Goal: Book appointment/travel/reservation

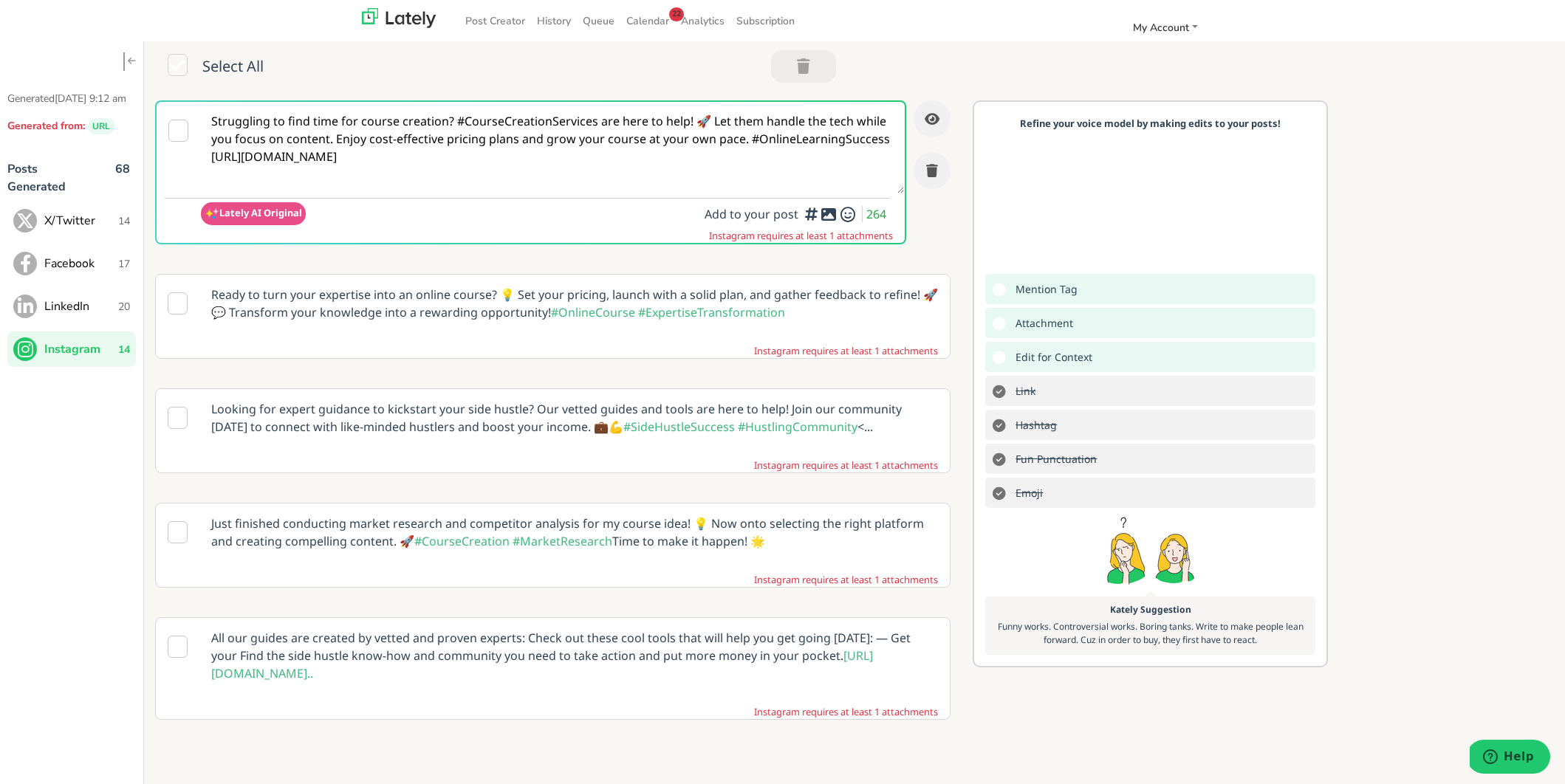
scroll to position [5, 0]
click at [608, 295] on p "Ready to turn your expertise into an online course? 💡 Set your pricing, launch …" at bounding box center [574, 300] width 749 height 57
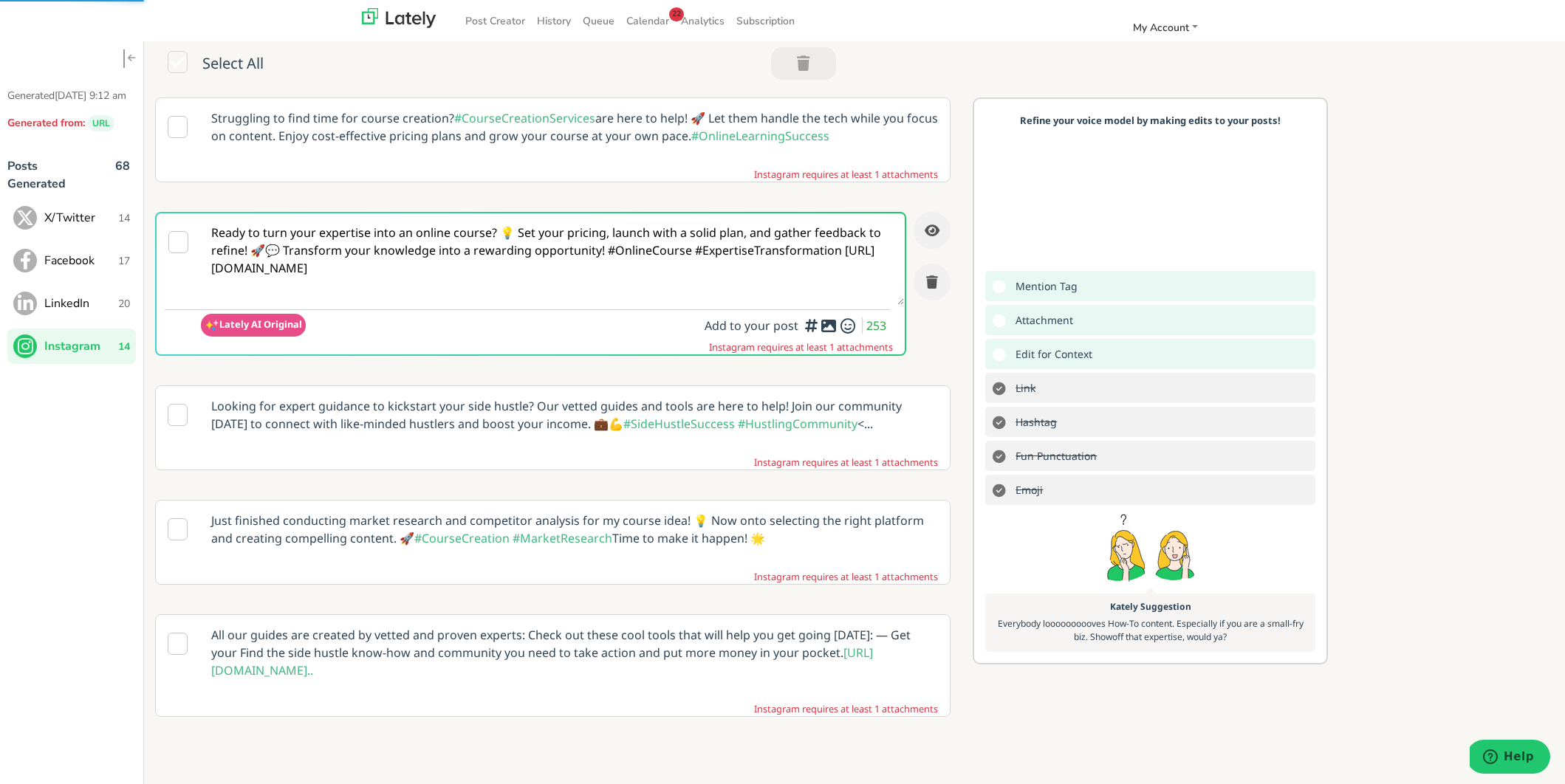
scroll to position [0, 0]
click at [216, 273] on textarea "Ready to turn your expertise into an online course? 💡 Set your pricing, launch …" at bounding box center [552, 259] width 703 height 92
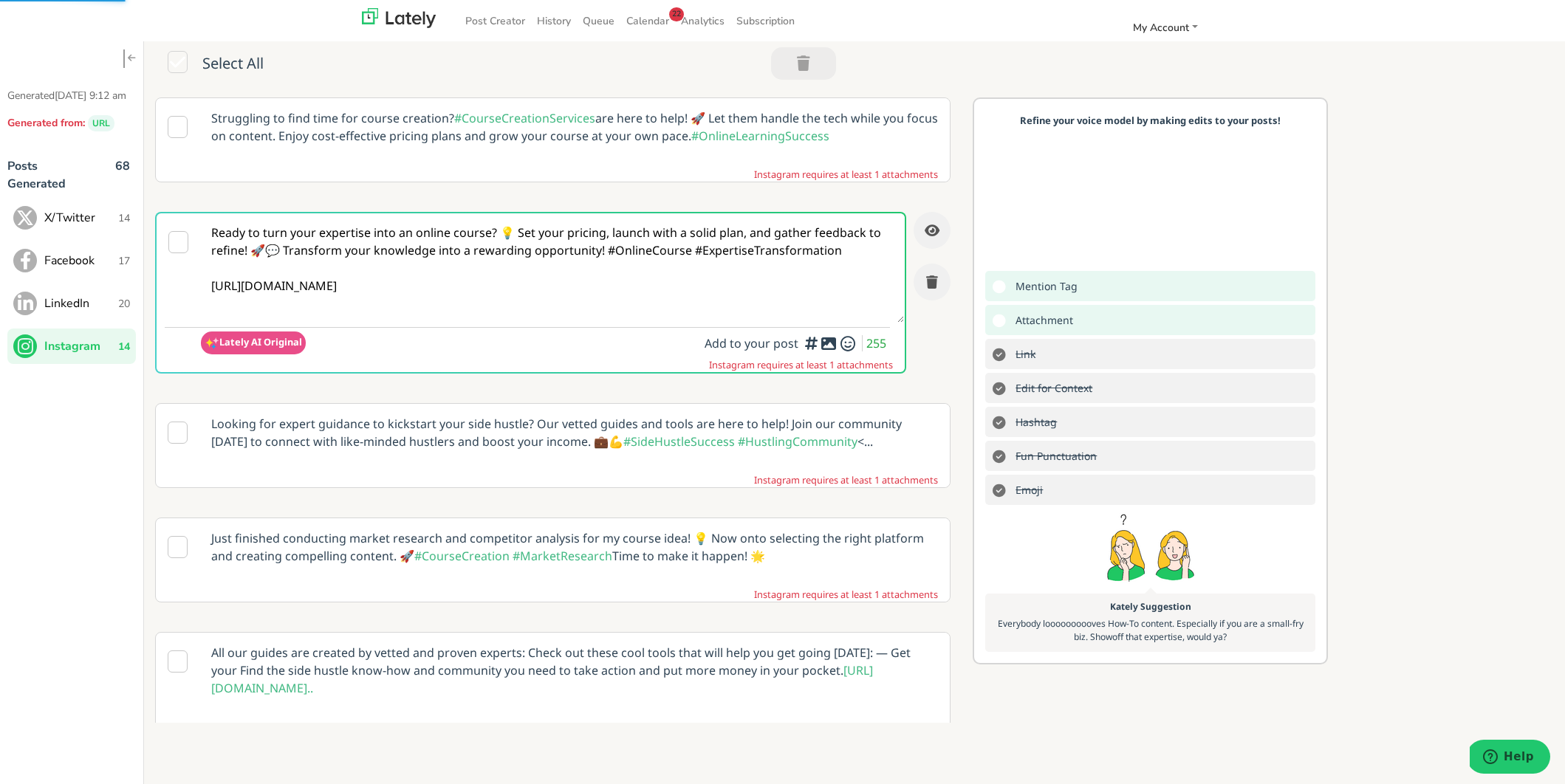
type textarea "Ready to turn your expertise into an online course? 💡 Set your pricing, launch …"
click at [830, 343] on div at bounding box center [828, 341] width 9 height 5
click at [829, 344] on icon at bounding box center [828, 343] width 18 height 1
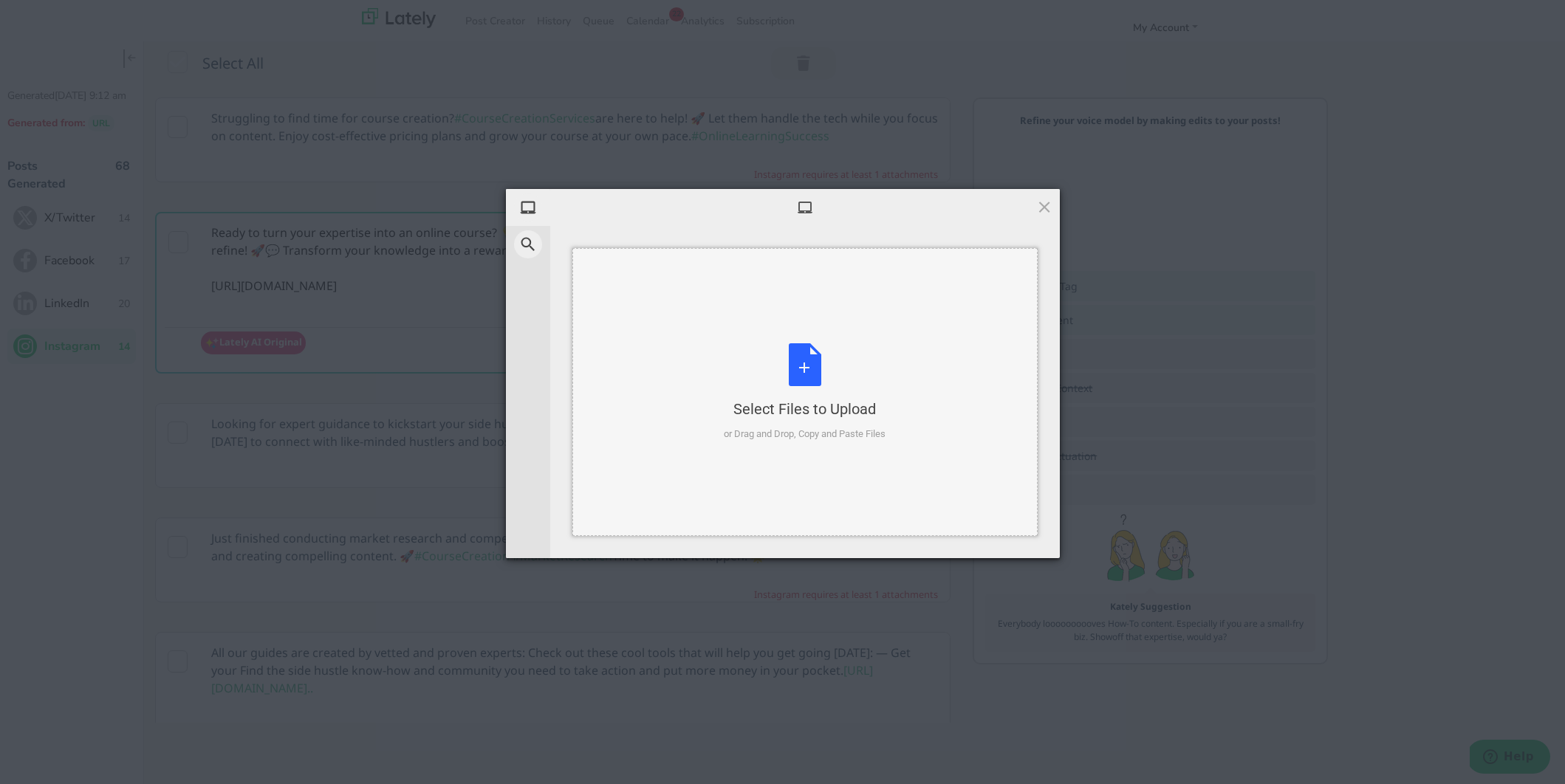
click at [811, 367] on div "Select Files to Upload or Drag and Drop, Copy and Paste Files" at bounding box center [804, 392] width 162 height 98
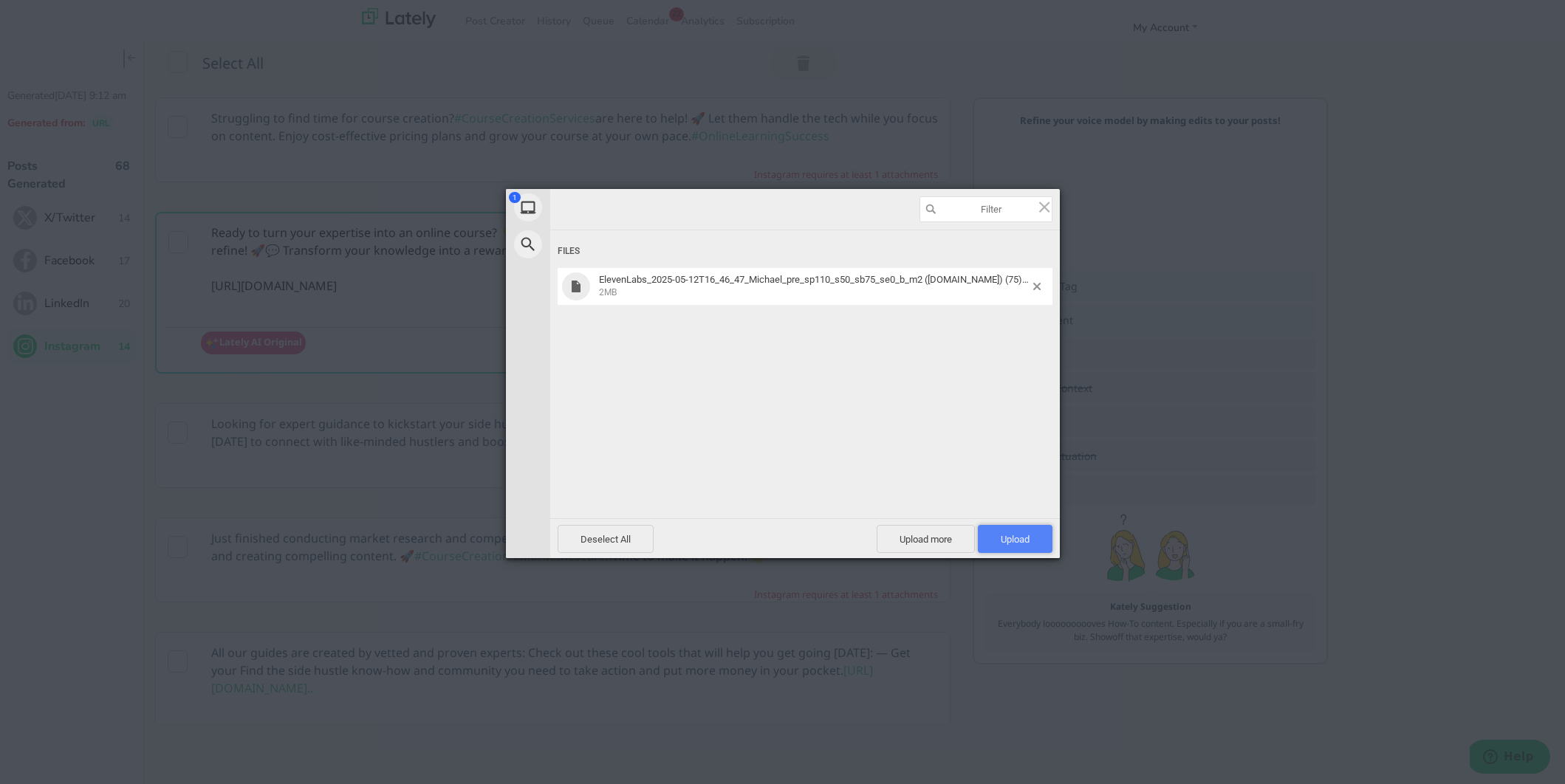
click at [1028, 540] on span "Upload 1" at bounding box center [1015, 540] width 29 height 11
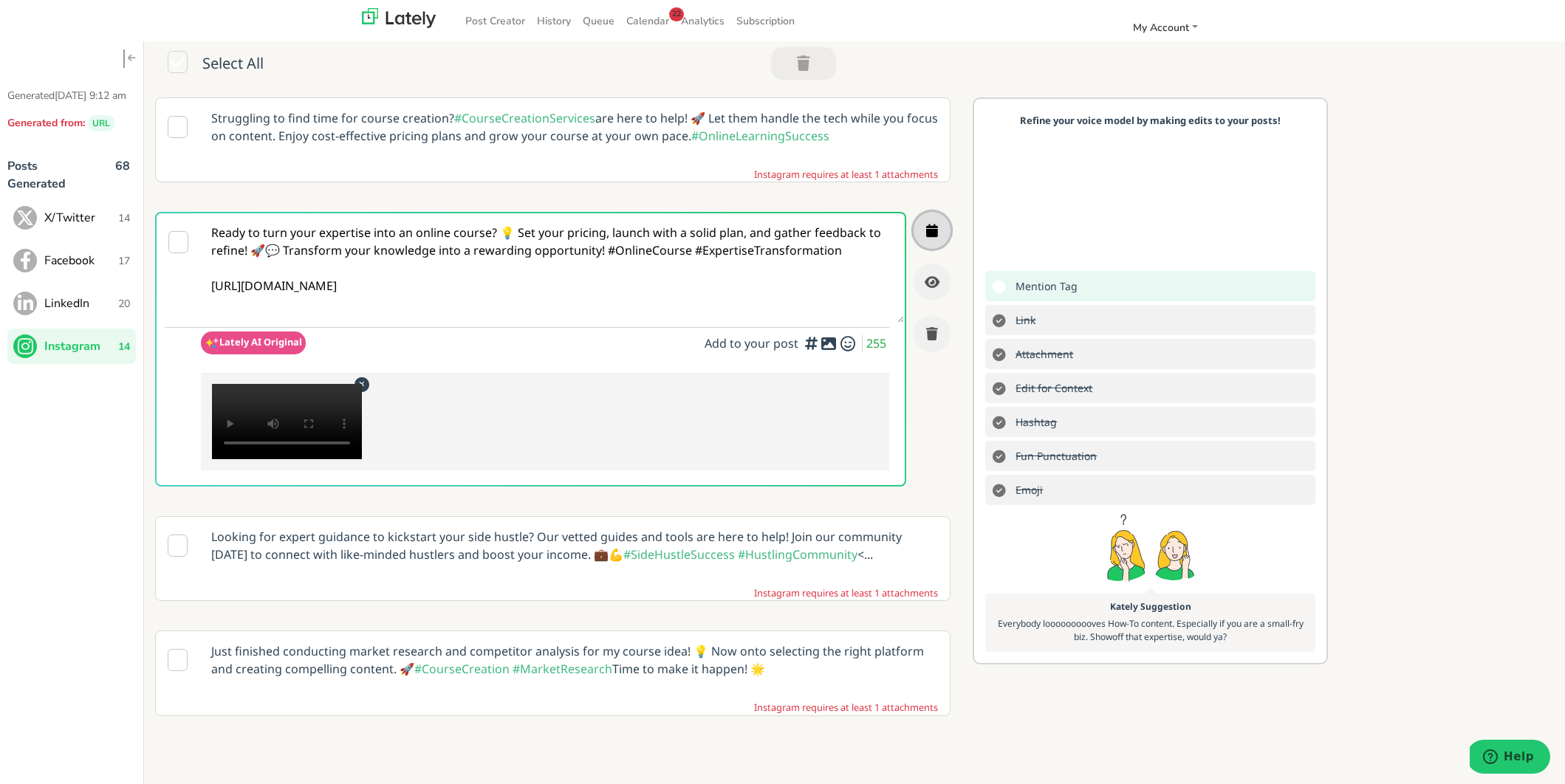
click at [937, 236] on icon "button" at bounding box center [932, 230] width 12 height 13
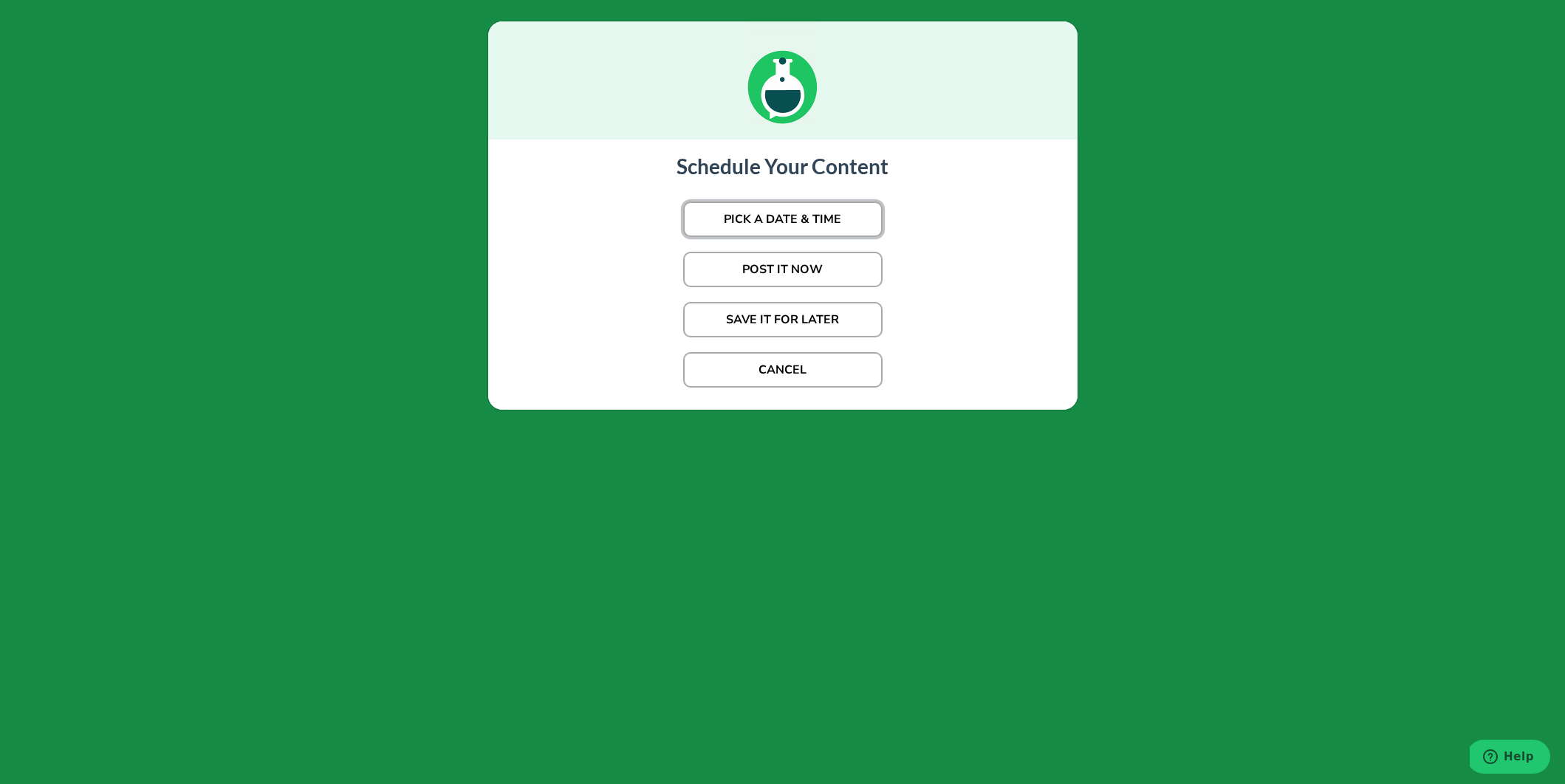
click at [797, 225] on button "PICK A DATE & TIME" at bounding box center [783, 219] width 200 height 35
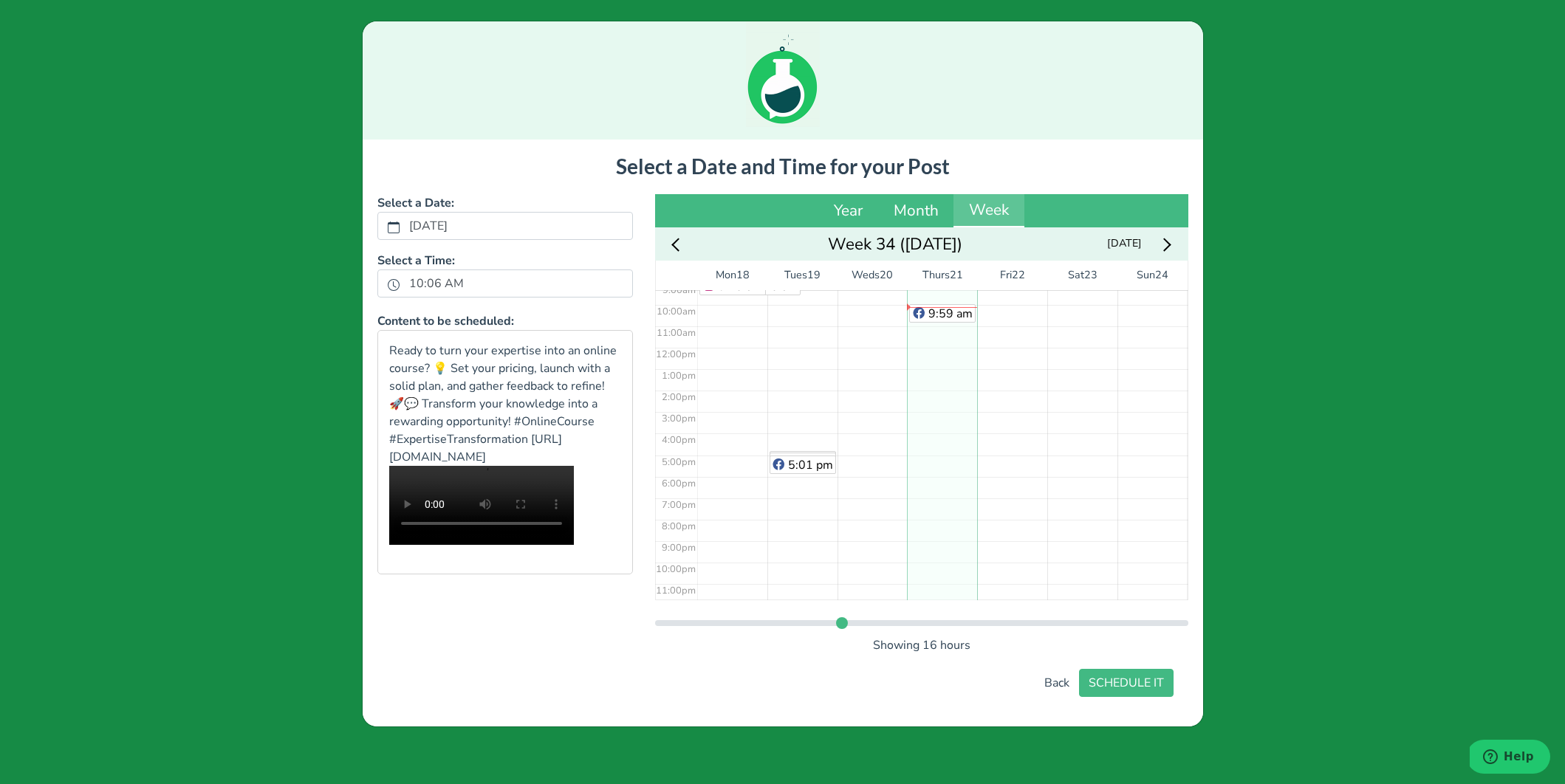
scroll to position [205, 0]
click at [945, 320] on div "9:59 am" at bounding box center [941, 342] width 70 height 515
click at [1129, 678] on button "SCHEDULE IT" at bounding box center [1126, 683] width 94 height 28
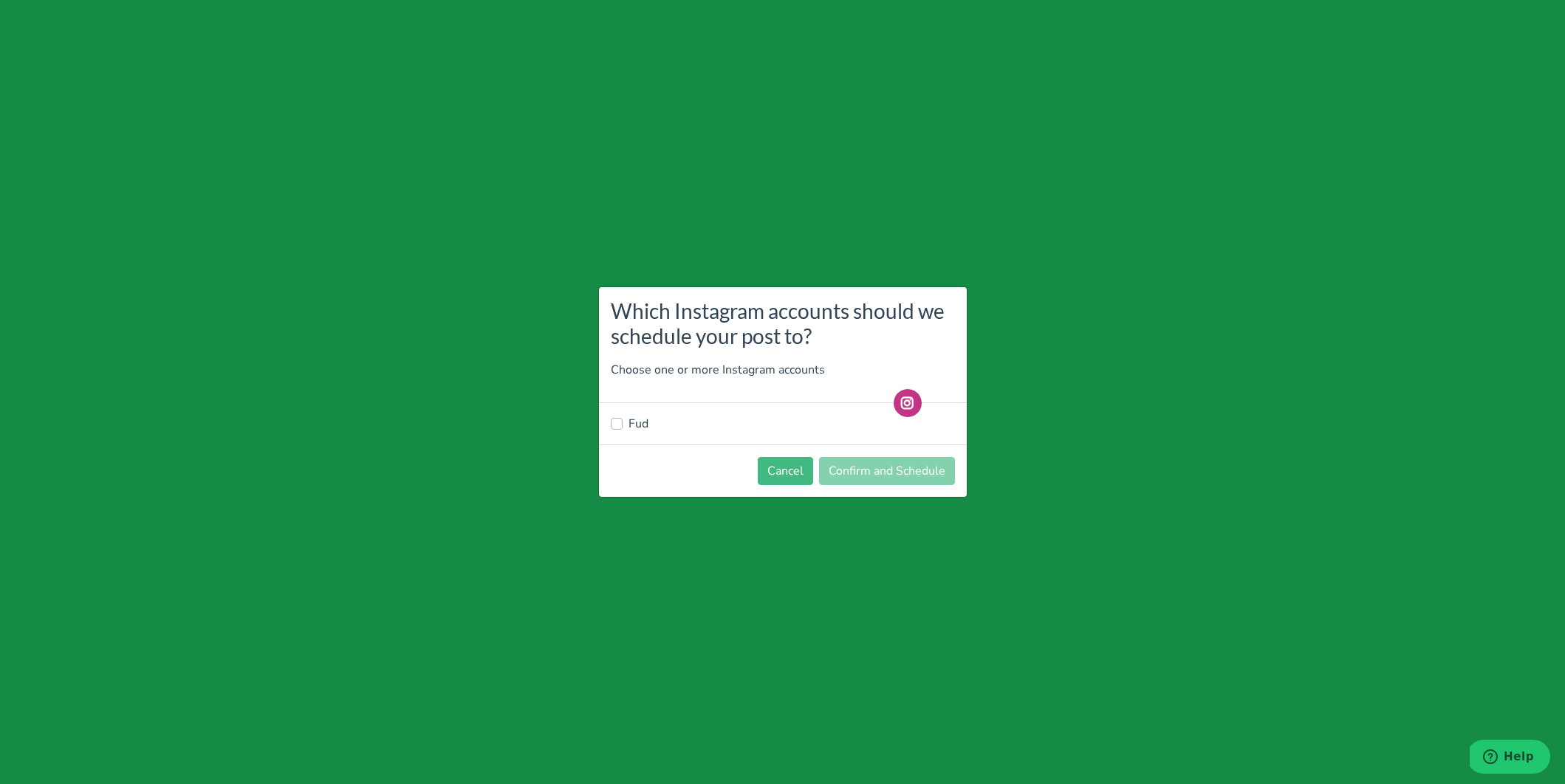
click at [643, 425] on label "Fud" at bounding box center [638, 423] width 20 height 18
click at [622, 425] on input "Fud" at bounding box center [616, 422] width 12 height 15
checkbox input "true"
click at [892, 481] on button "Confirm and Schedule" at bounding box center [886, 471] width 136 height 28
